Goal: Information Seeking & Learning: Learn about a topic

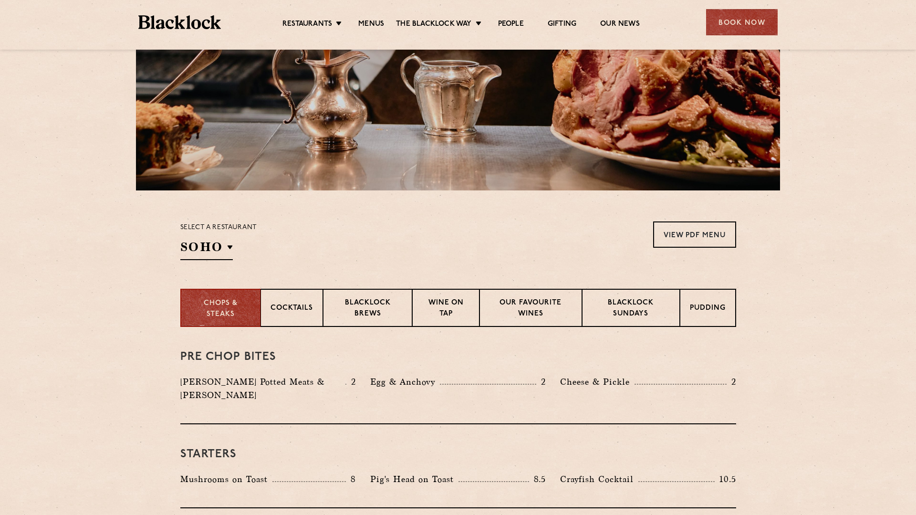
scroll to position [154, 0]
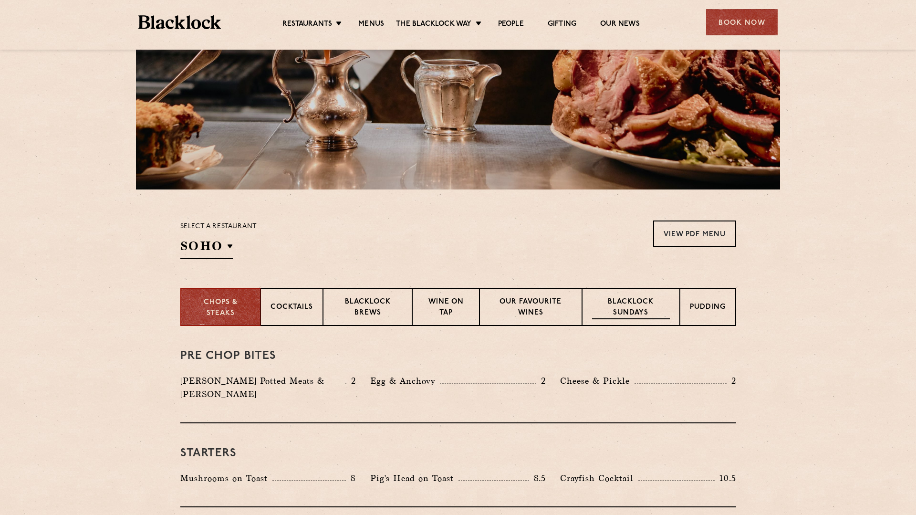
click at [630, 307] on p "Blacklock Sundays" at bounding box center [630, 308] width 77 height 22
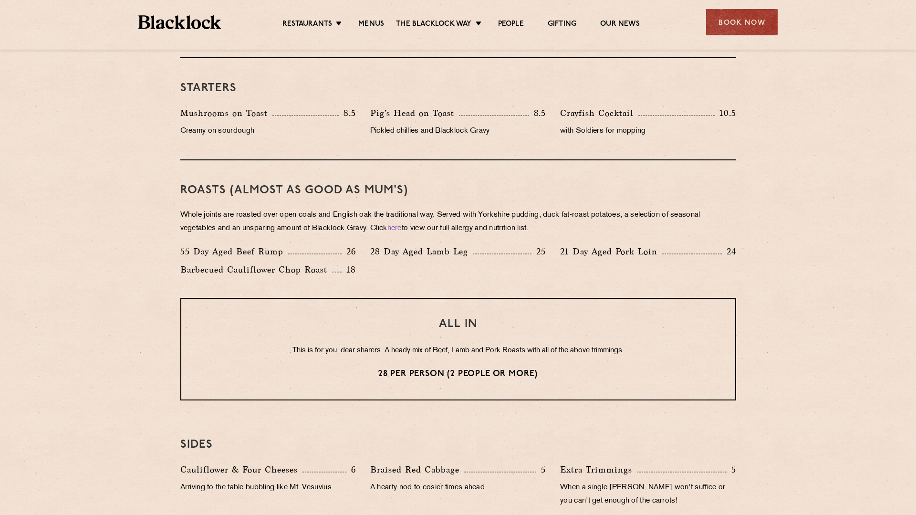
scroll to position [574, 0]
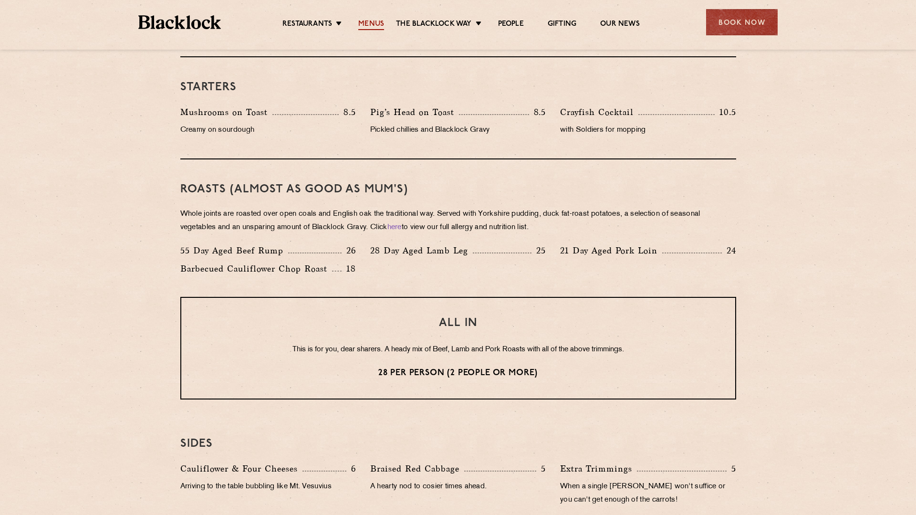
click at [375, 21] on link "Menus" at bounding box center [371, 25] width 26 height 10
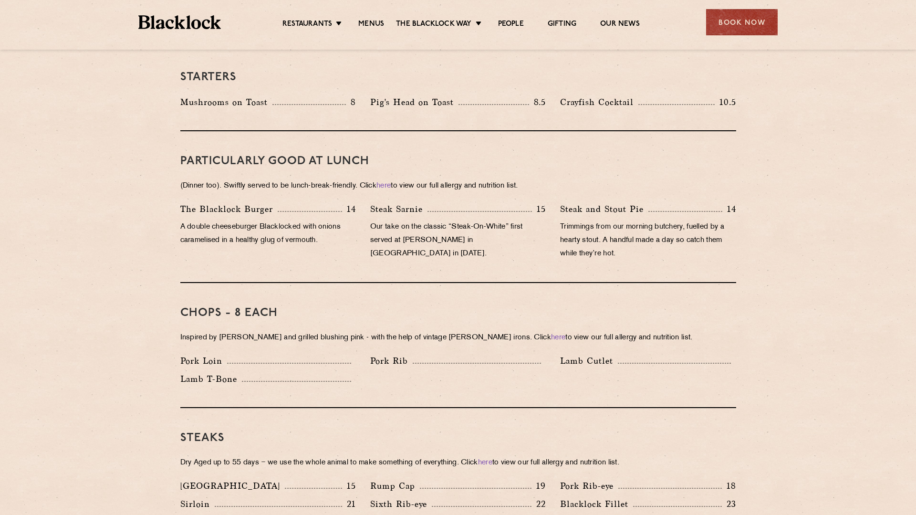
scroll to position [529, 0]
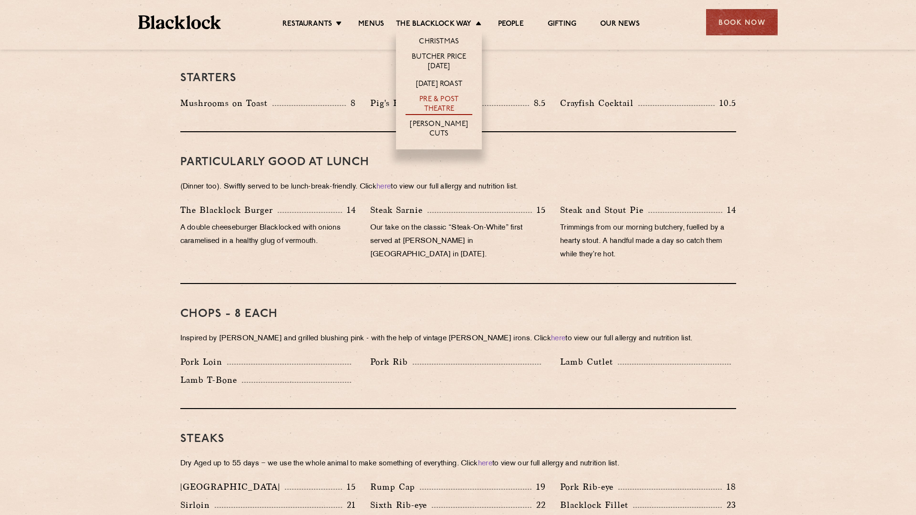
click at [441, 101] on link "Pre & Post Theatre" at bounding box center [439, 105] width 67 height 20
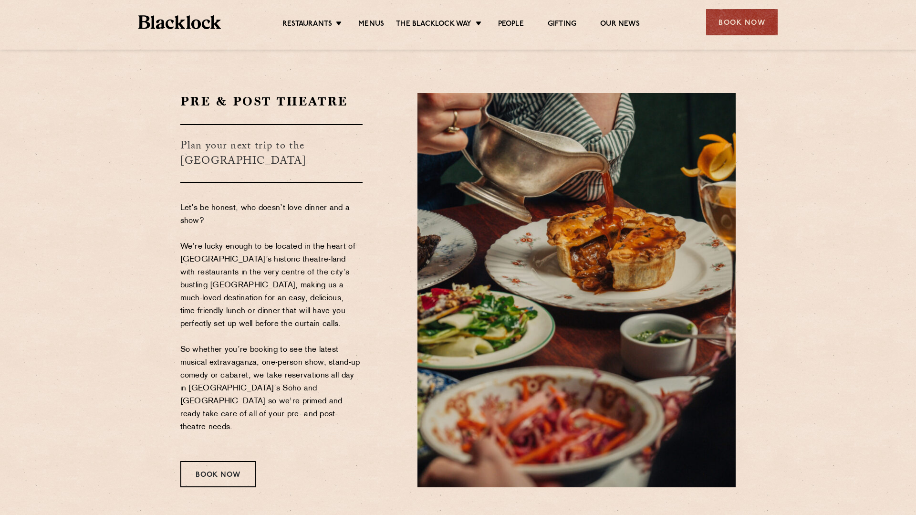
click at [160, 238] on section "Pre & Post Theatre Plan your next trip to the West-End Let’s be honest, who doe…" at bounding box center [458, 289] width 916 height 451
